Goal: Task Accomplishment & Management: Manage account settings

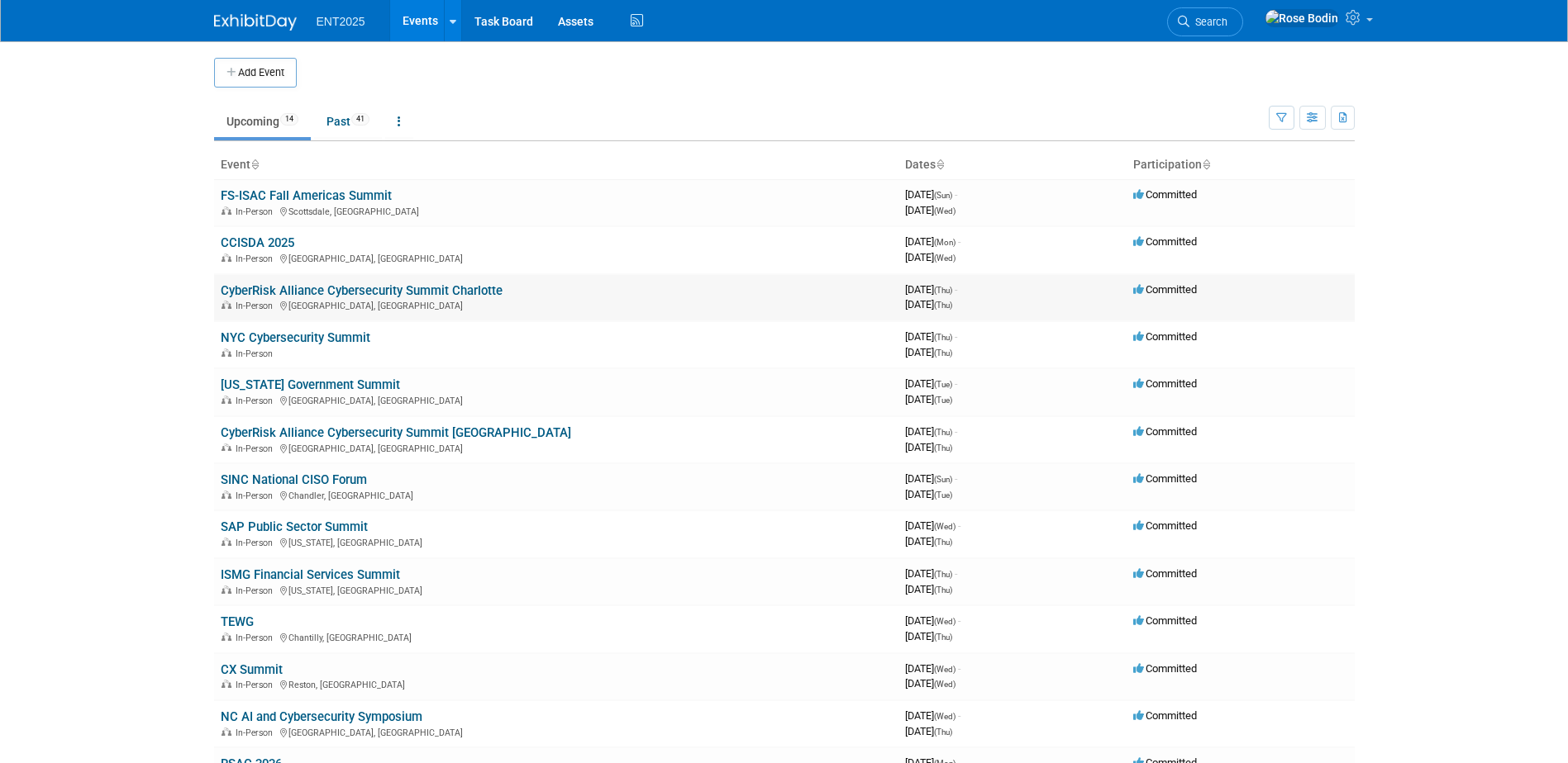
click at [294, 286] on link "CyberRisk Alliance Cybersecurity Summit Charlotte" at bounding box center [361, 290] width 281 height 15
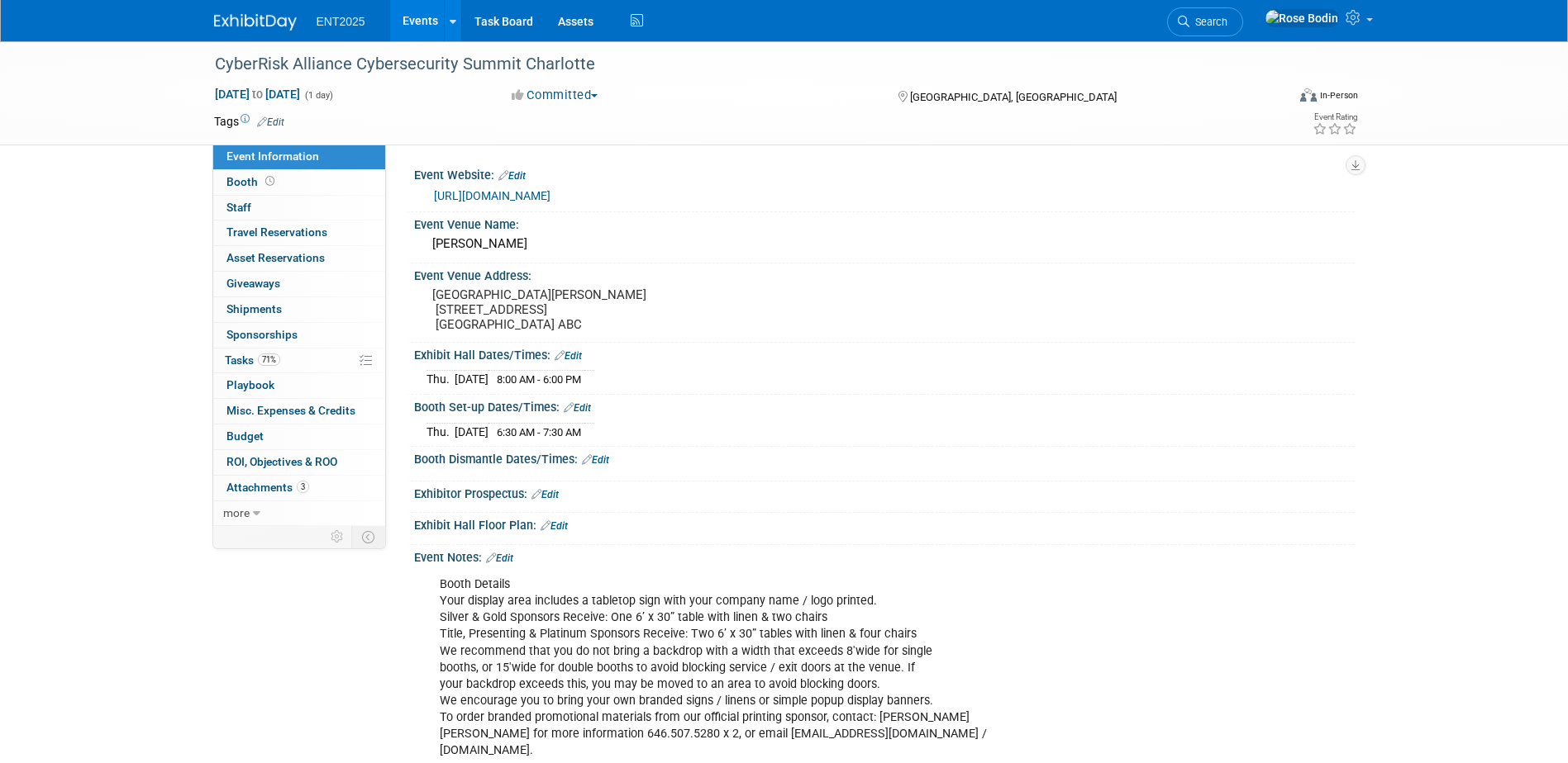
click at [1102, 97] on div "[GEOGRAPHIC_DATA], [GEOGRAPHIC_DATA]" at bounding box center [1029, 96] width 268 height 20
click at [304, 361] on link "71% Tasks 71%" at bounding box center [299, 362] width 172 height 25
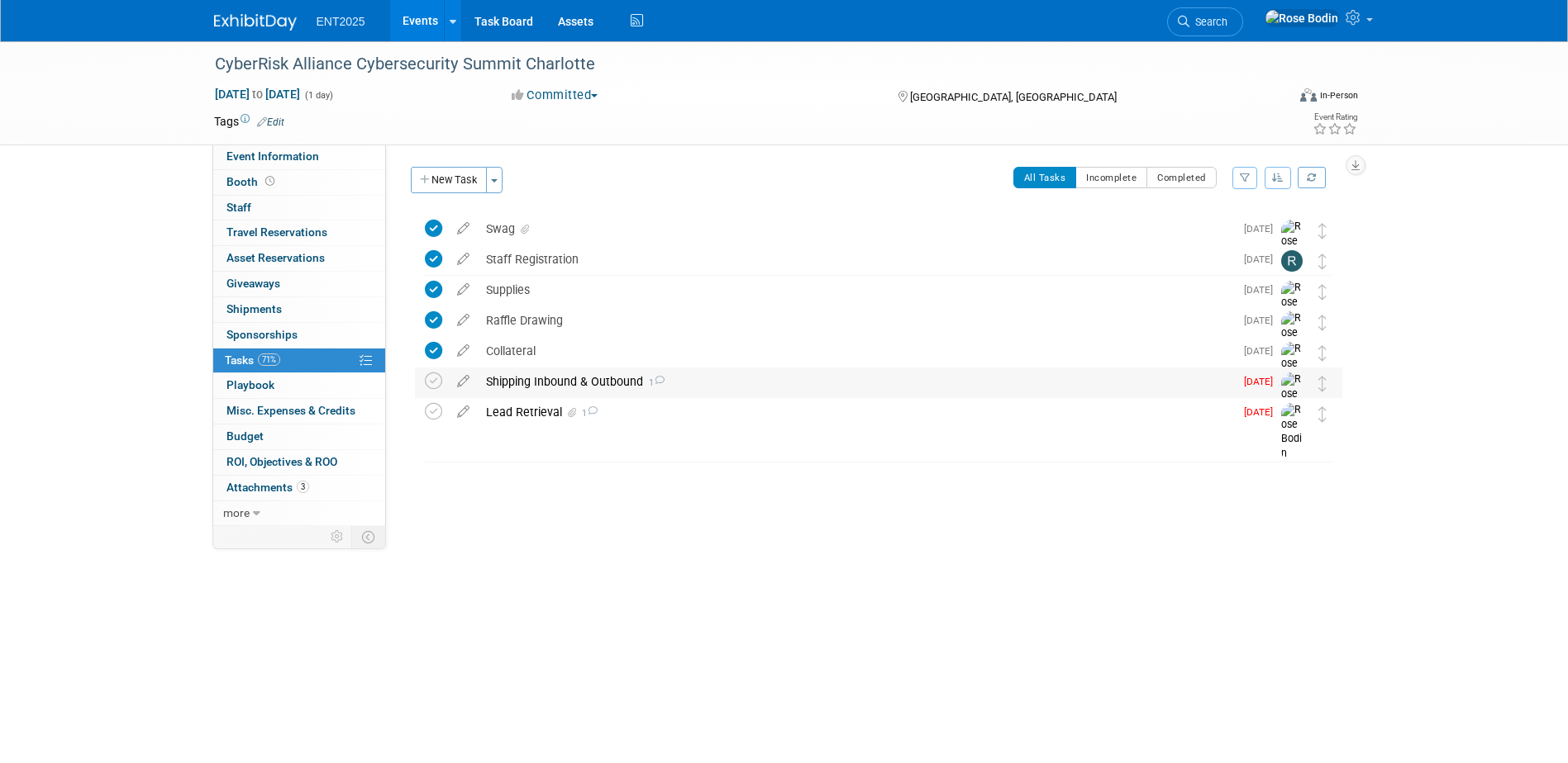
click at [722, 389] on div "Shipping Inbound & Outbound 1" at bounding box center [856, 381] width 756 height 28
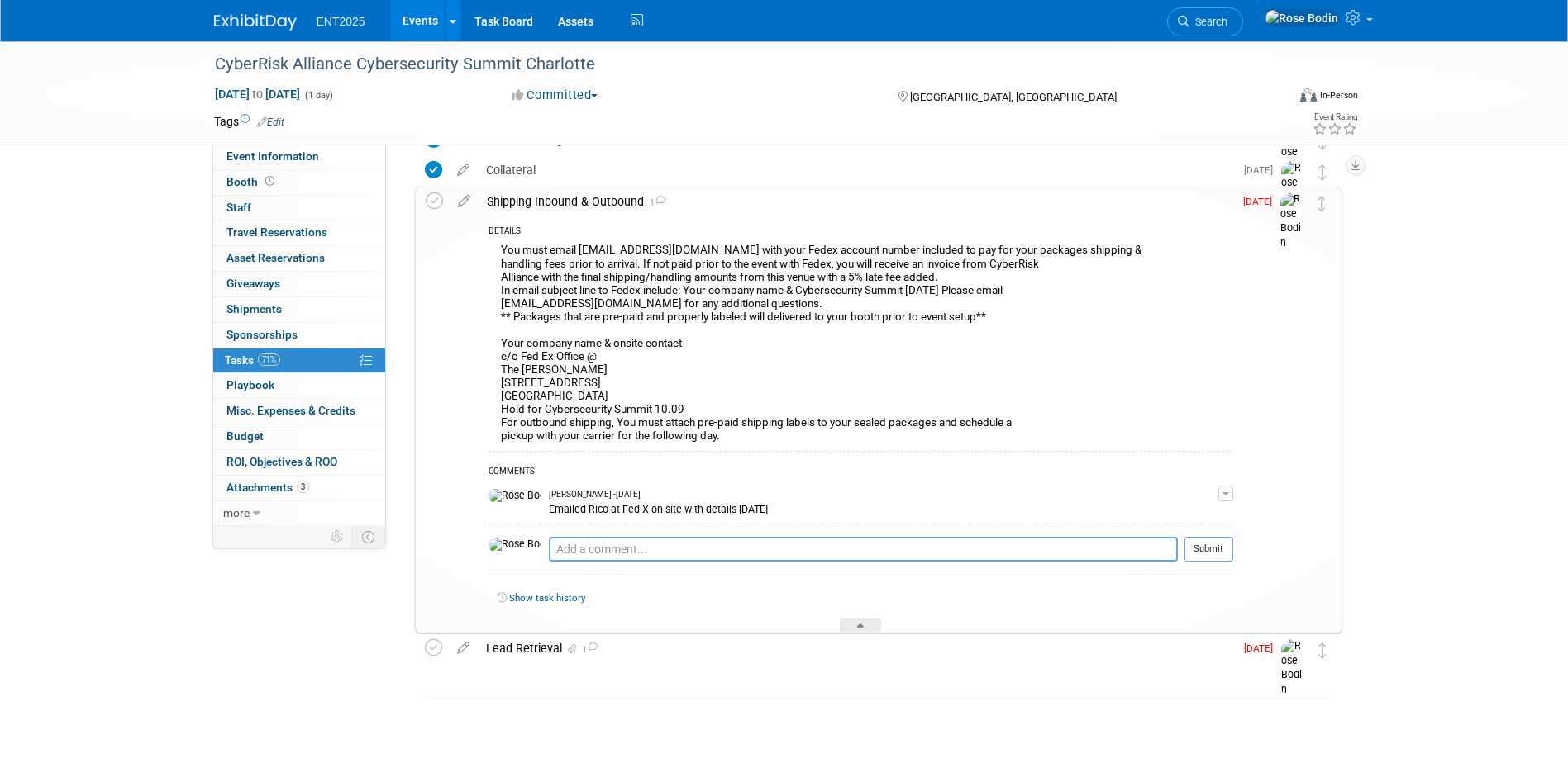
scroll to position [184, 0]
click at [640, 644] on div "Lead Retrieval 1" at bounding box center [856, 646] width 756 height 28
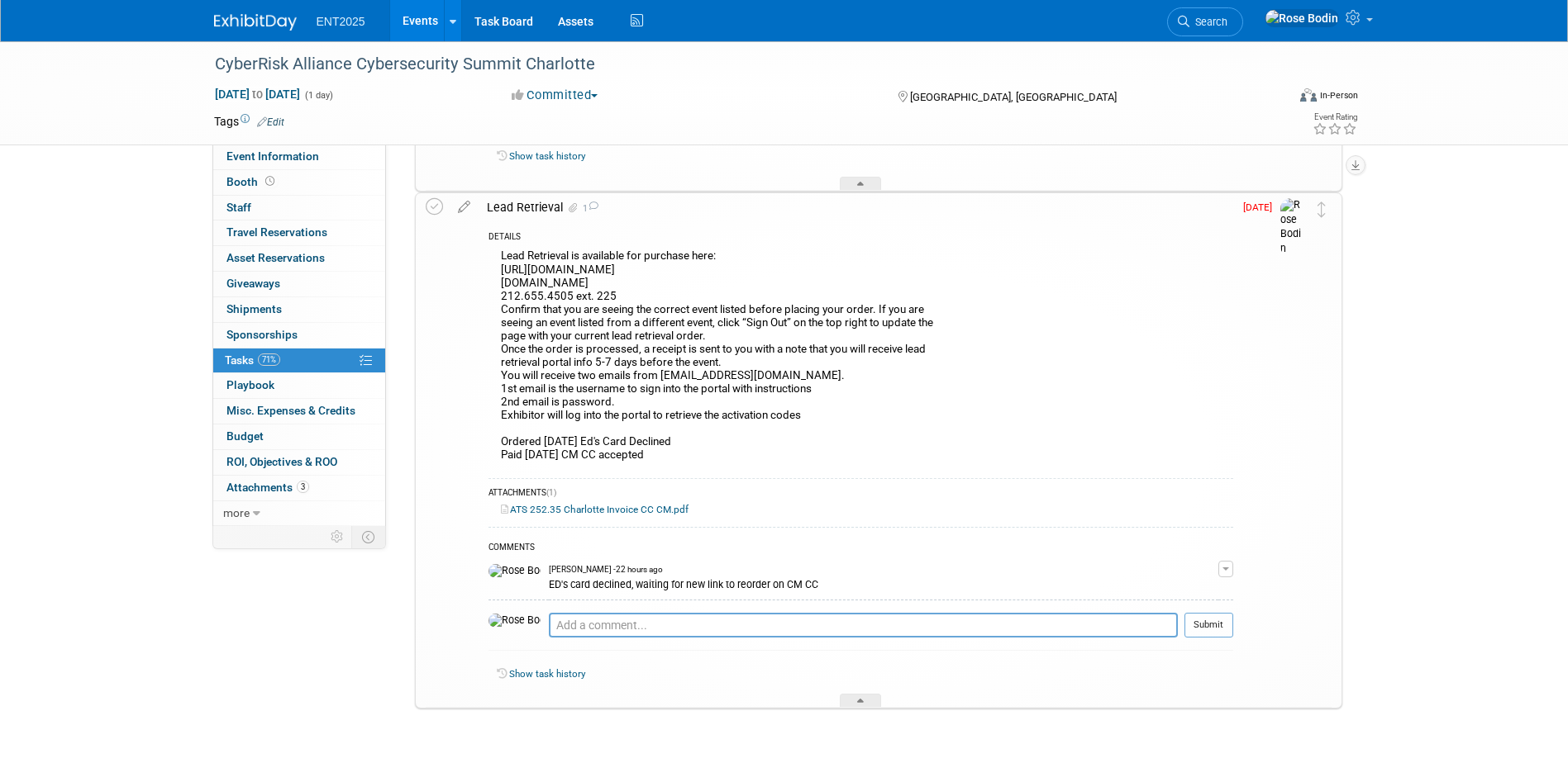
scroll to position [670, 0]
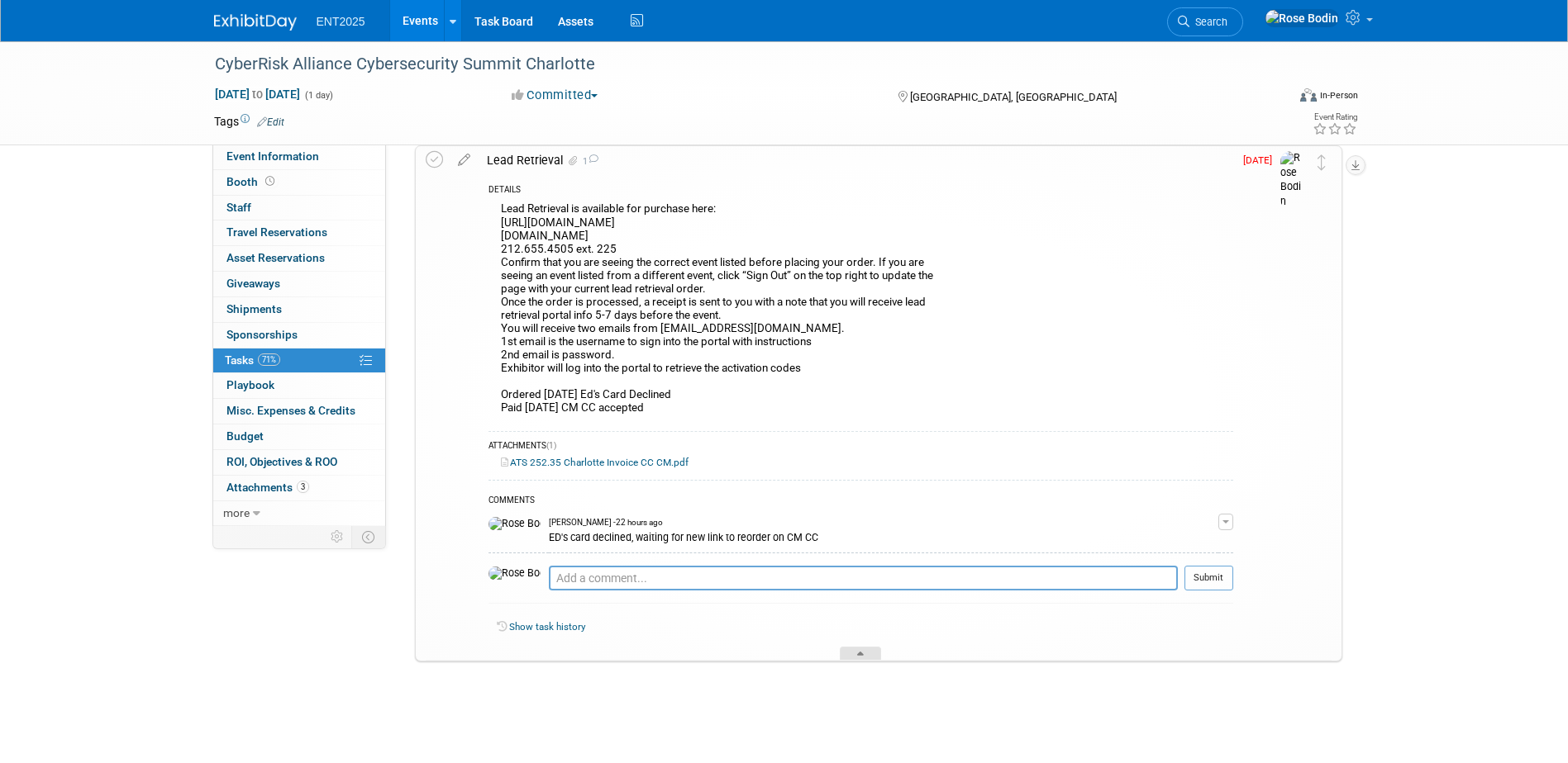
click at [864, 650] on div at bounding box center [860, 654] width 42 height 15
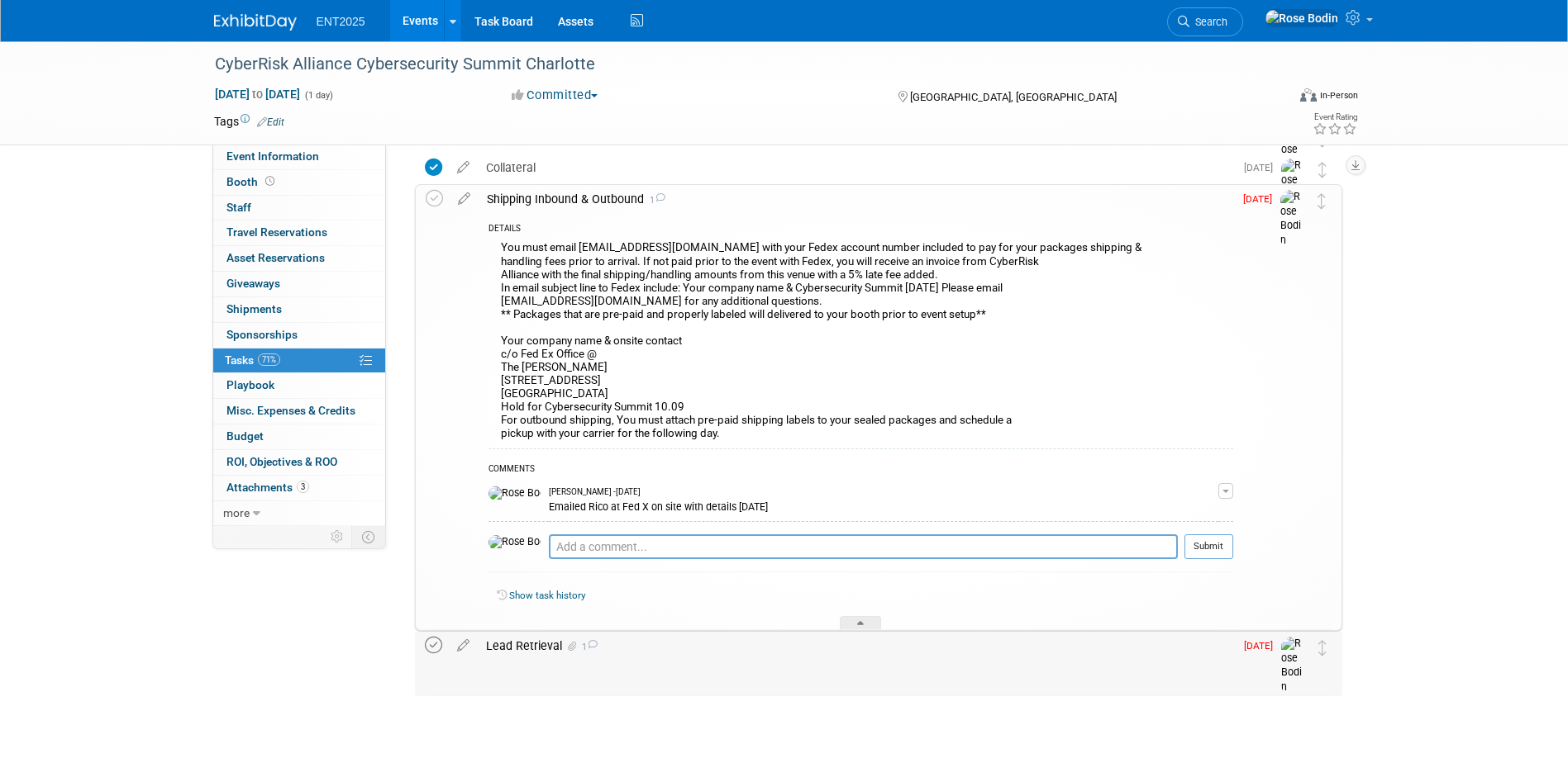
click at [430, 644] on icon at bounding box center [433, 646] width 17 height 17
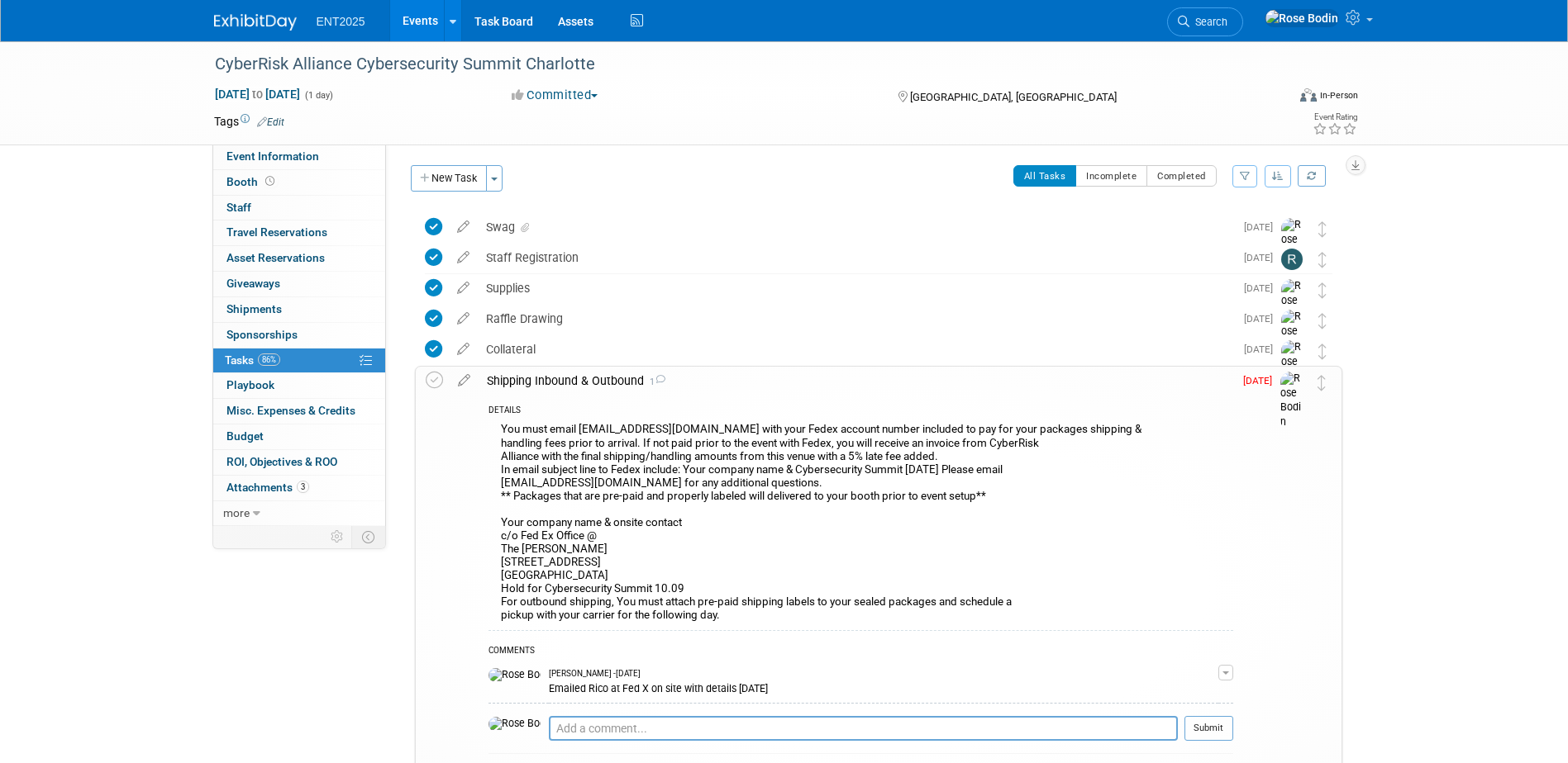
scroll to position [0, 0]
click at [693, 263] on div "Staff Registration" at bounding box center [856, 259] width 756 height 28
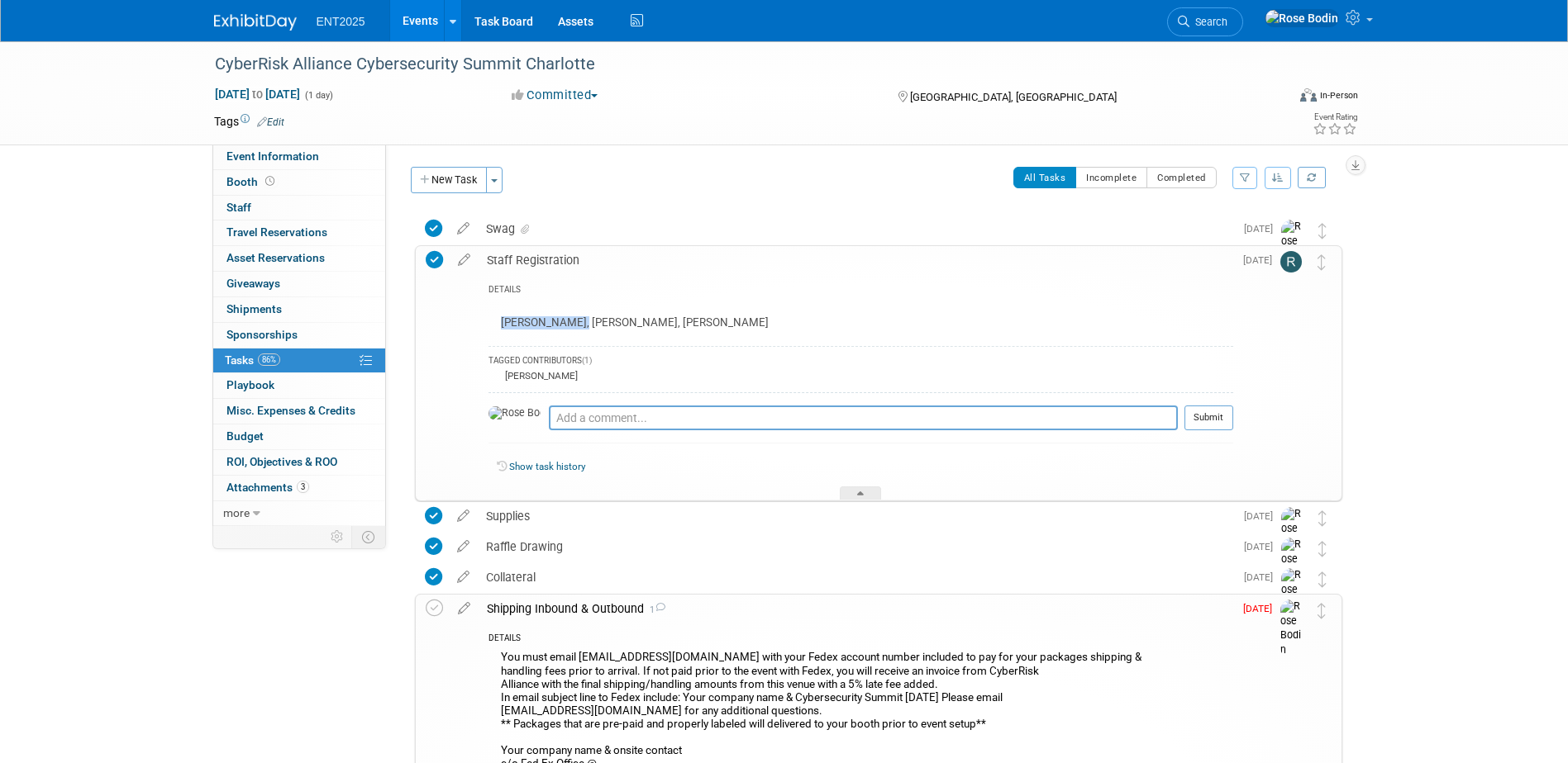
drag, startPoint x: 573, startPoint y: 322, endPoint x: 488, endPoint y: 316, distance: 85.2
click at [488, 316] on div "[PERSON_NAME], [PERSON_NAME], [PERSON_NAME]" at bounding box center [861, 317] width 745 height 39
copy div "[PERSON_NAME]"
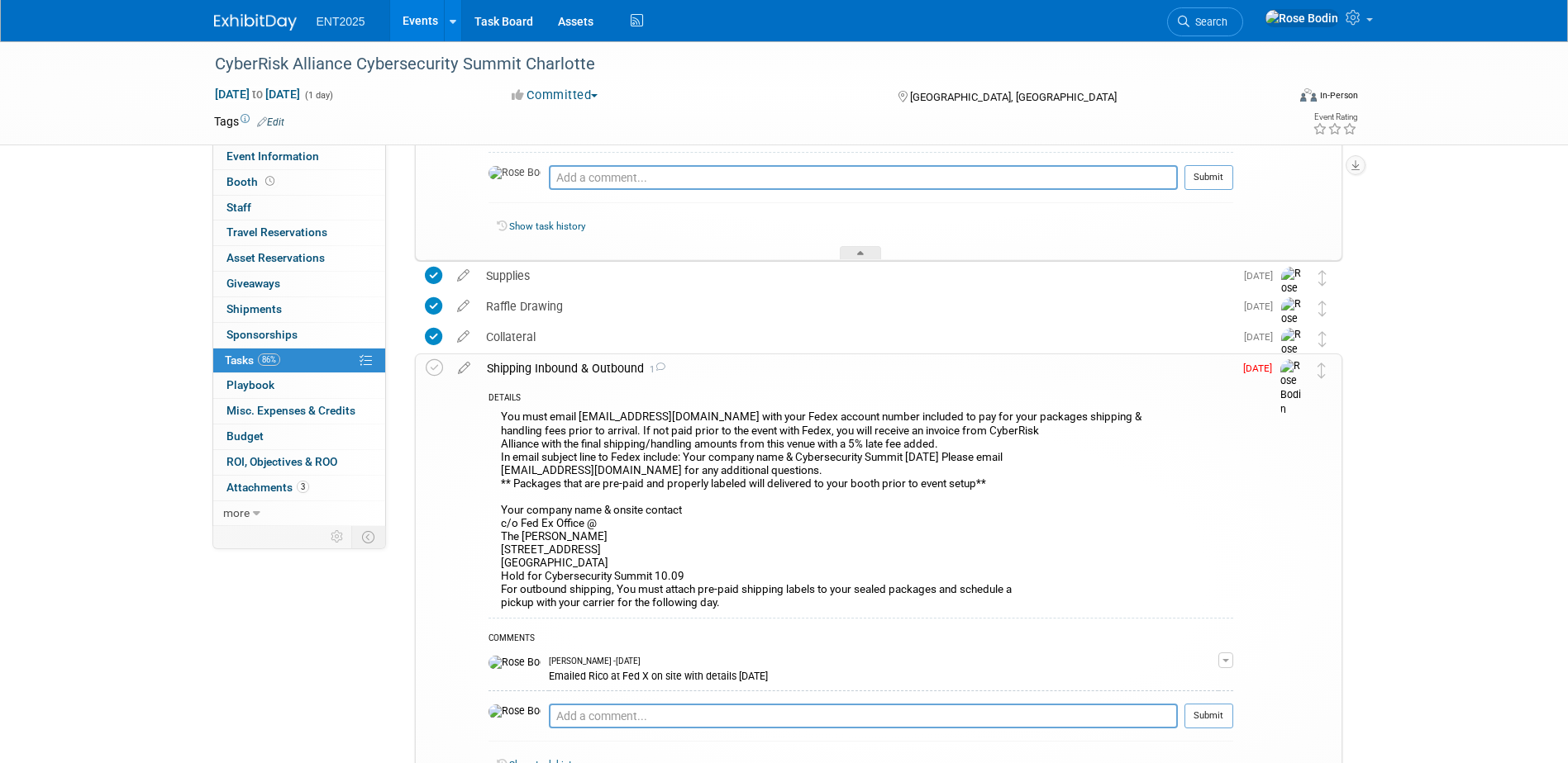
scroll to position [248, 0]
